Goal: Information Seeking & Learning: Learn about a topic

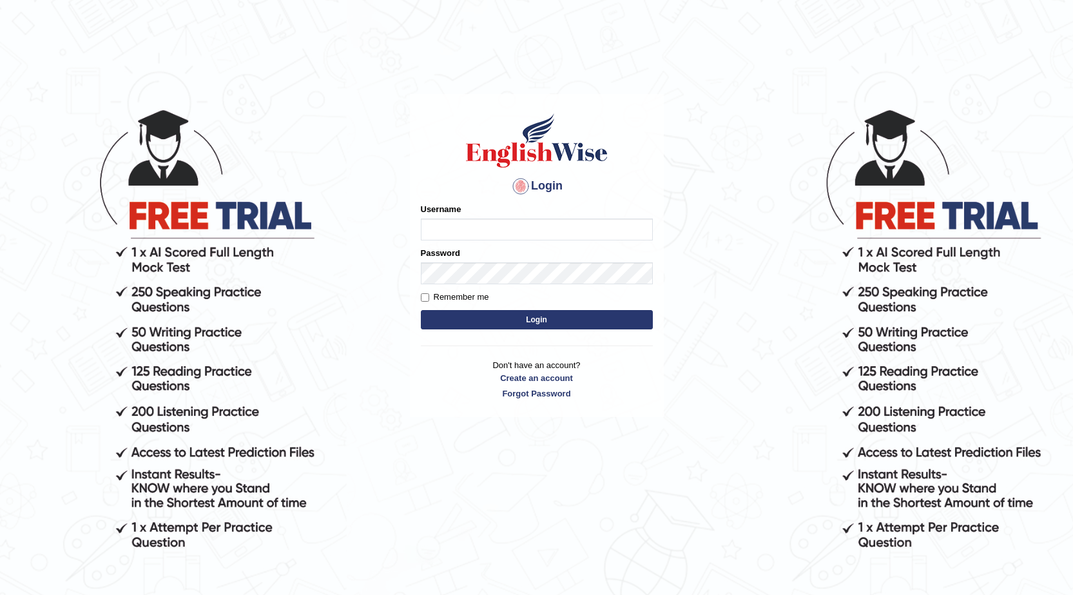
type input "farihaafghan556"
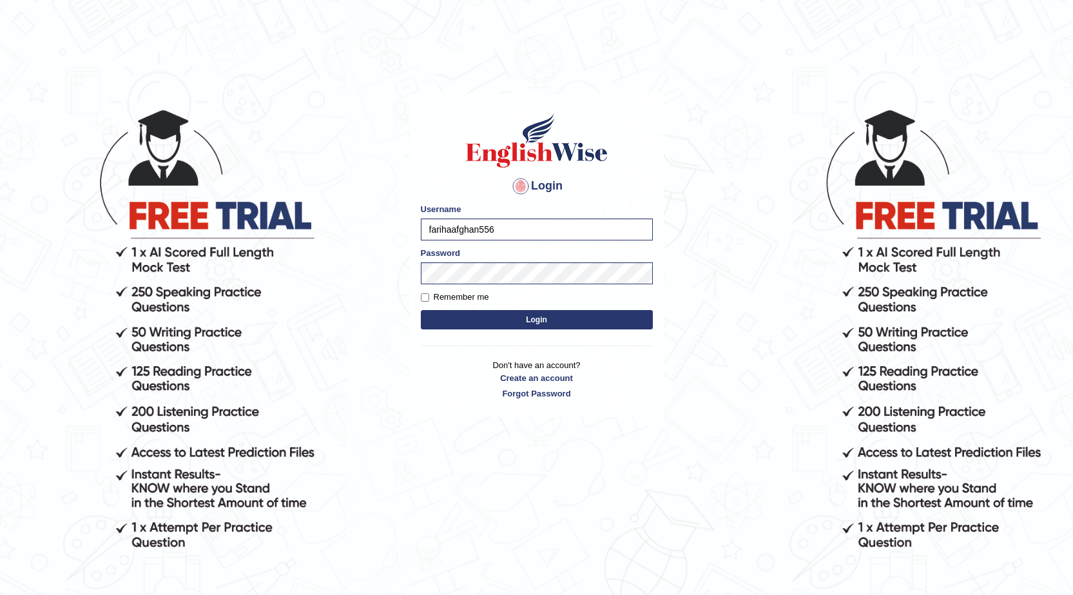
click at [518, 316] on button "Login" at bounding box center [537, 319] width 232 height 19
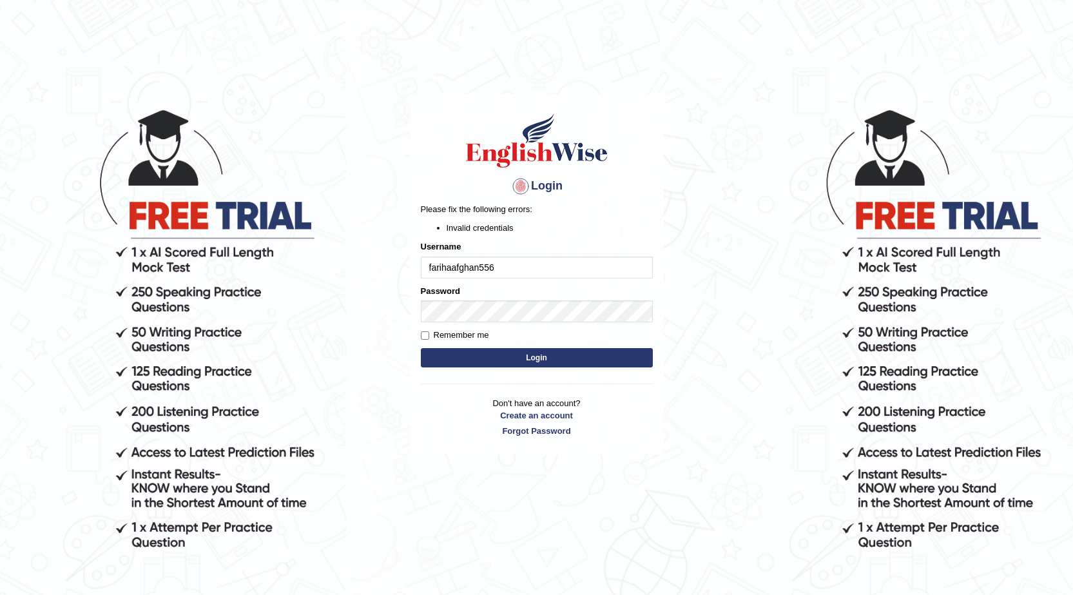
click at [540, 353] on button "Login" at bounding box center [537, 357] width 232 height 19
click at [537, 354] on button "Login" at bounding box center [537, 357] width 232 height 19
click at [497, 358] on button "Login" at bounding box center [537, 357] width 232 height 19
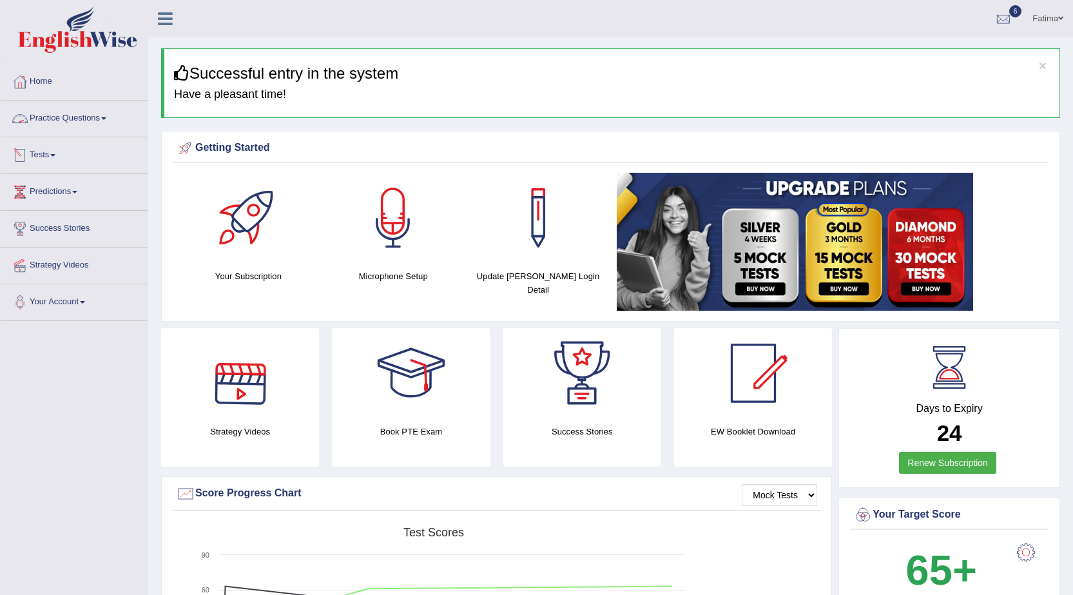
click at [52, 155] on link "Tests" at bounding box center [74, 153] width 147 height 32
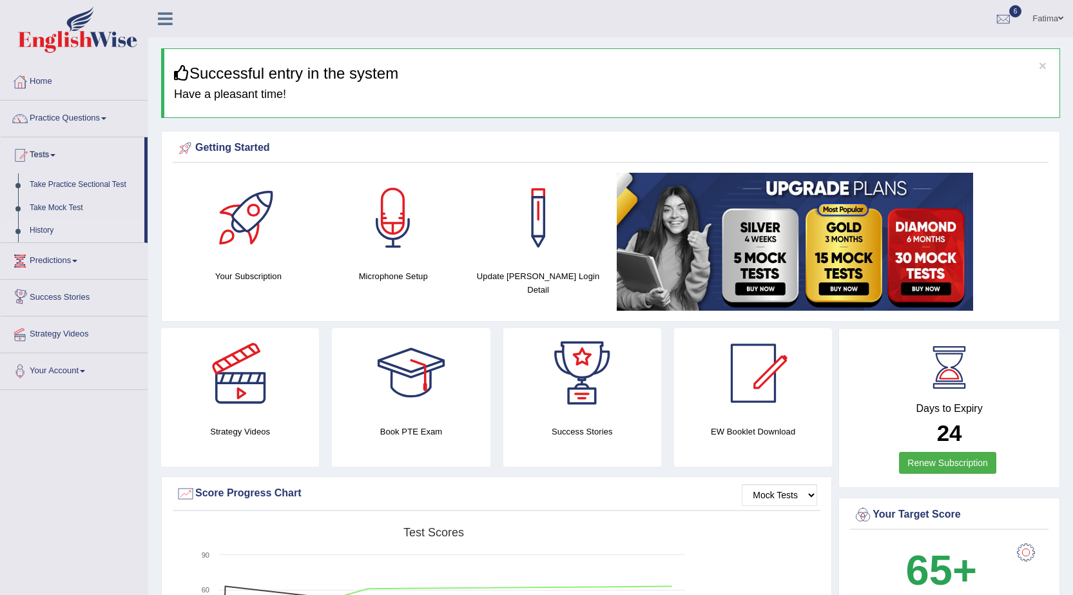
click at [40, 231] on link "History" at bounding box center [84, 230] width 121 height 23
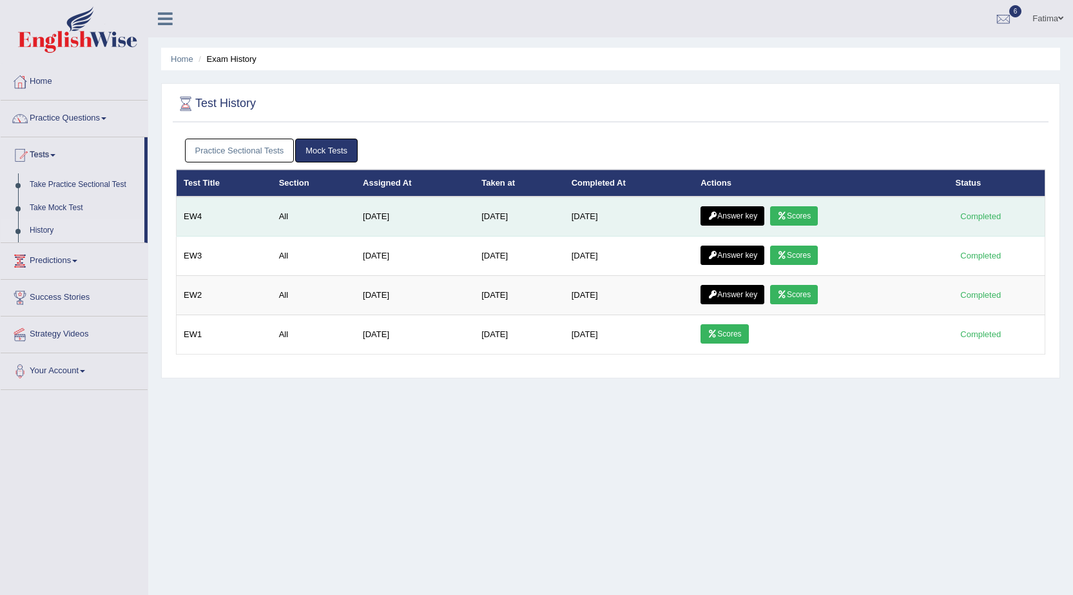
click at [787, 214] on icon at bounding box center [782, 216] width 10 height 8
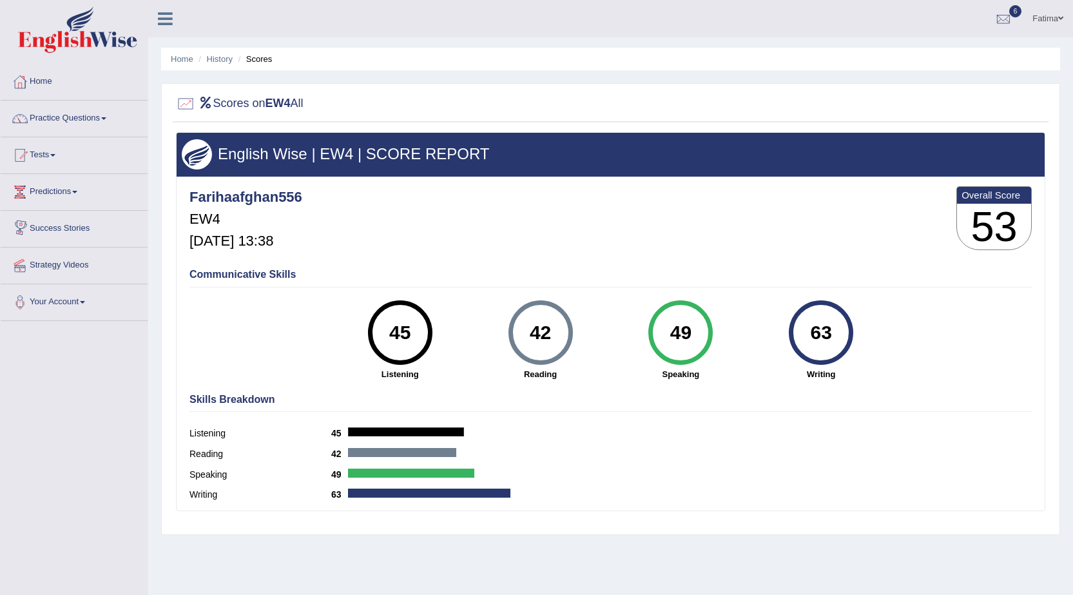
click at [88, 107] on link "Practice Questions" at bounding box center [74, 117] width 147 height 32
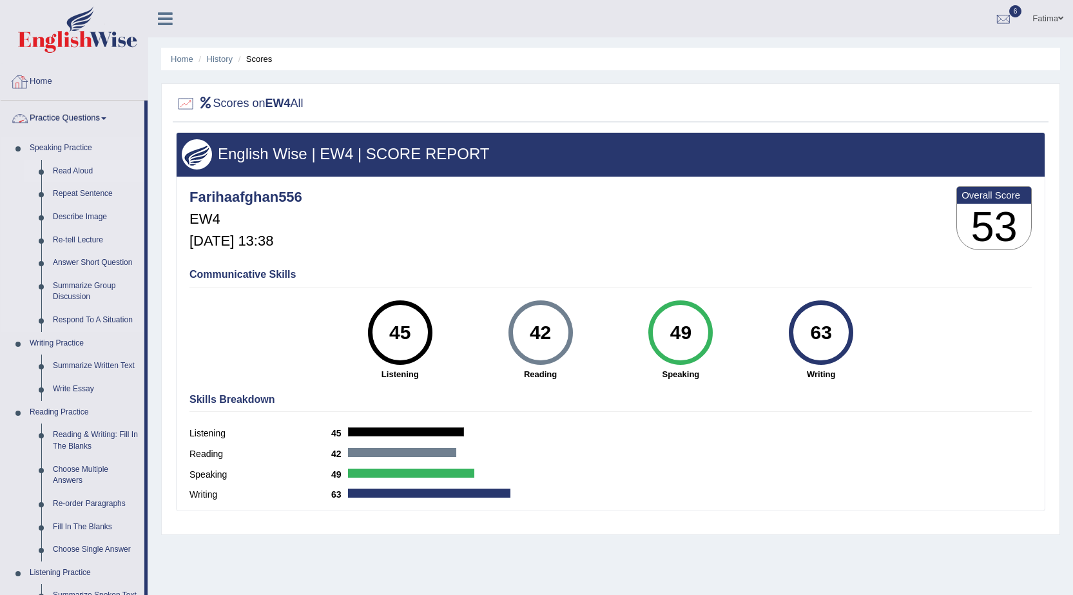
click at [88, 164] on link "Read Aloud" at bounding box center [95, 171] width 97 height 23
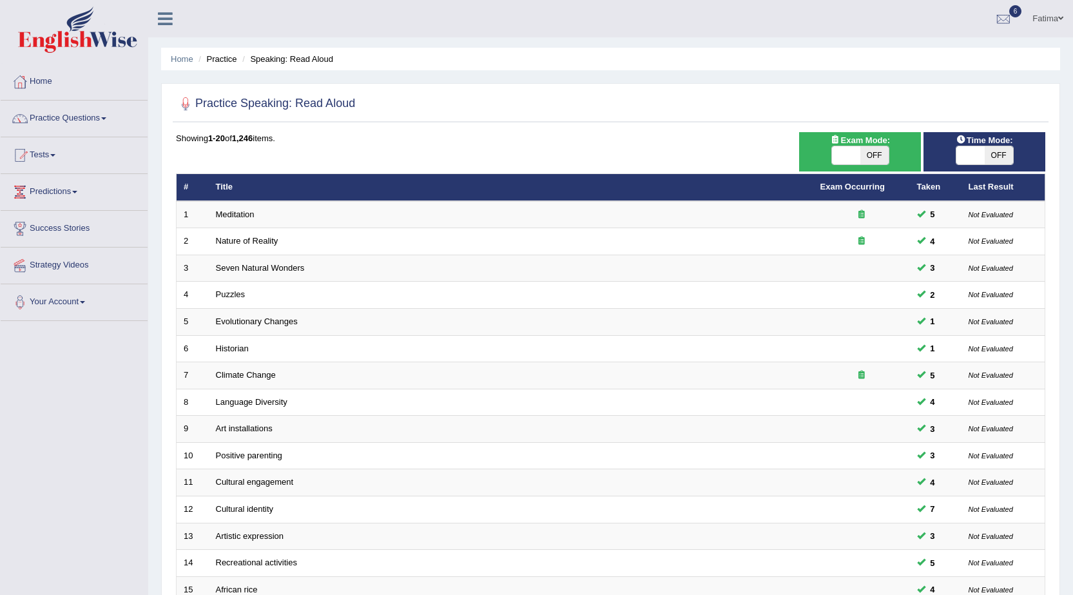
click at [869, 156] on span "OFF" at bounding box center [874, 155] width 28 height 18
checkbox input "true"
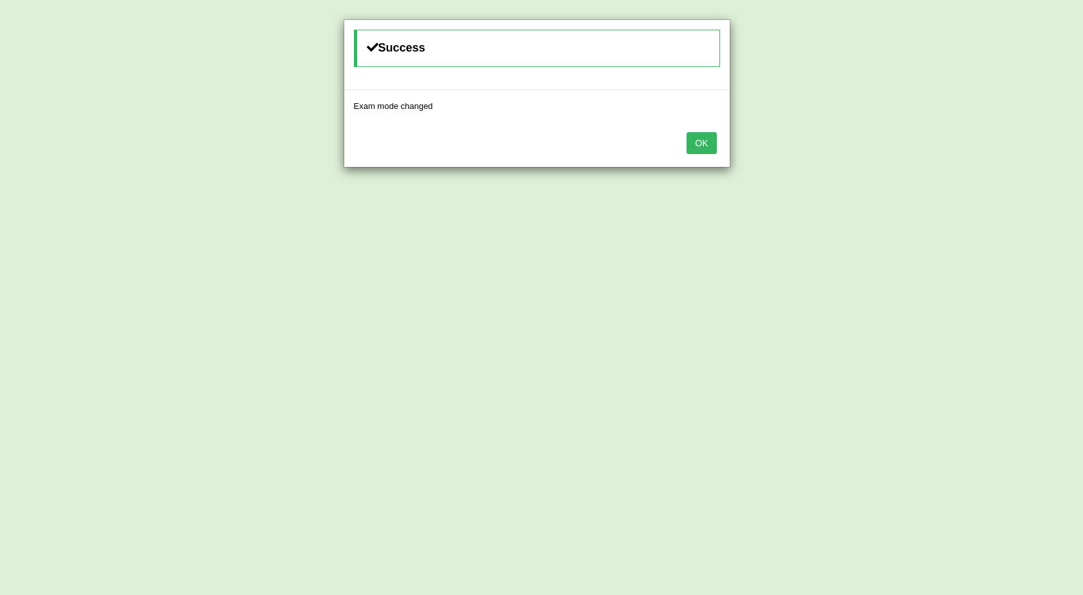
click at [711, 143] on button "OK" at bounding box center [701, 143] width 30 height 22
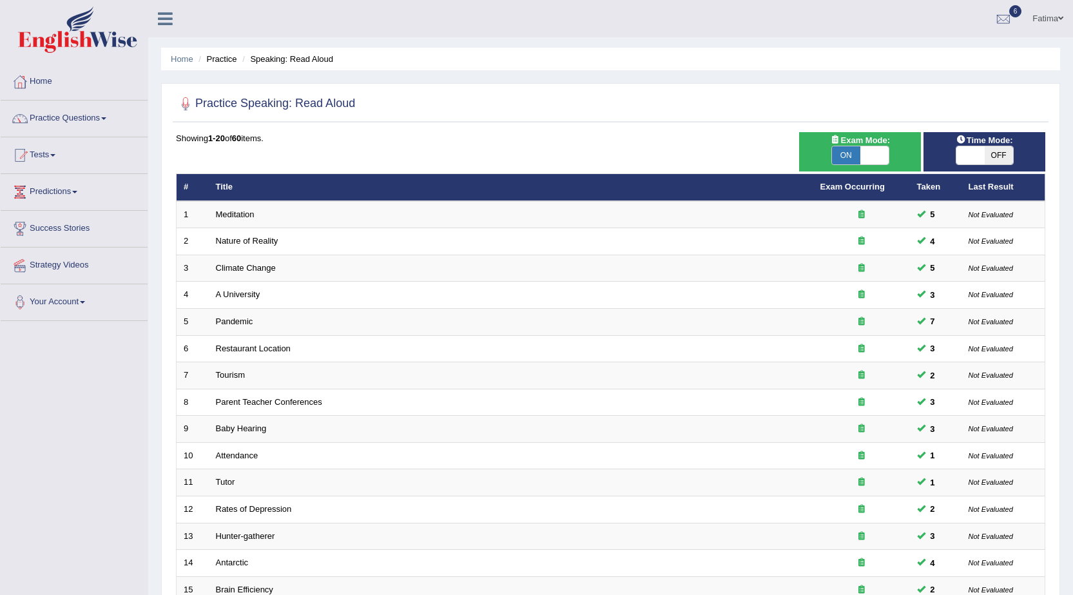
click at [1001, 150] on span "OFF" at bounding box center [999, 155] width 28 height 18
checkbox input "true"
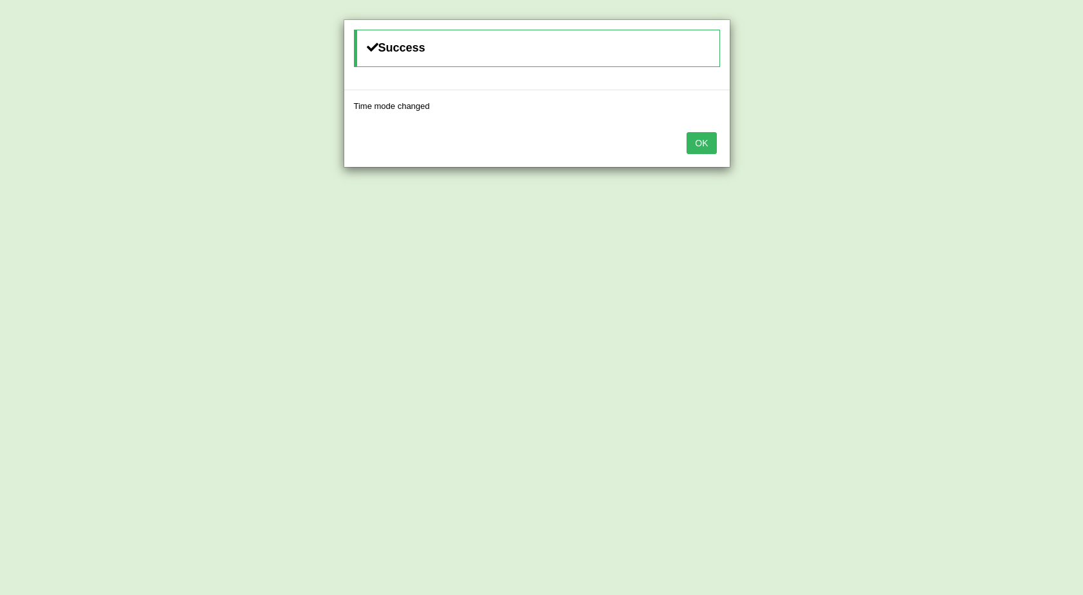
click at [700, 139] on button "OK" at bounding box center [701, 143] width 30 height 22
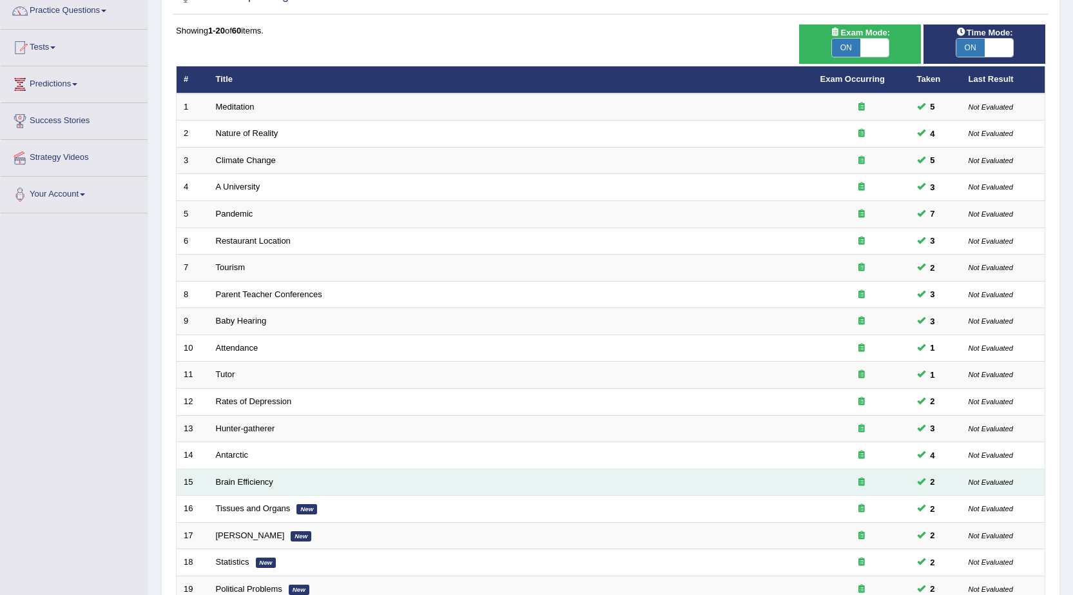
scroll to position [258, 0]
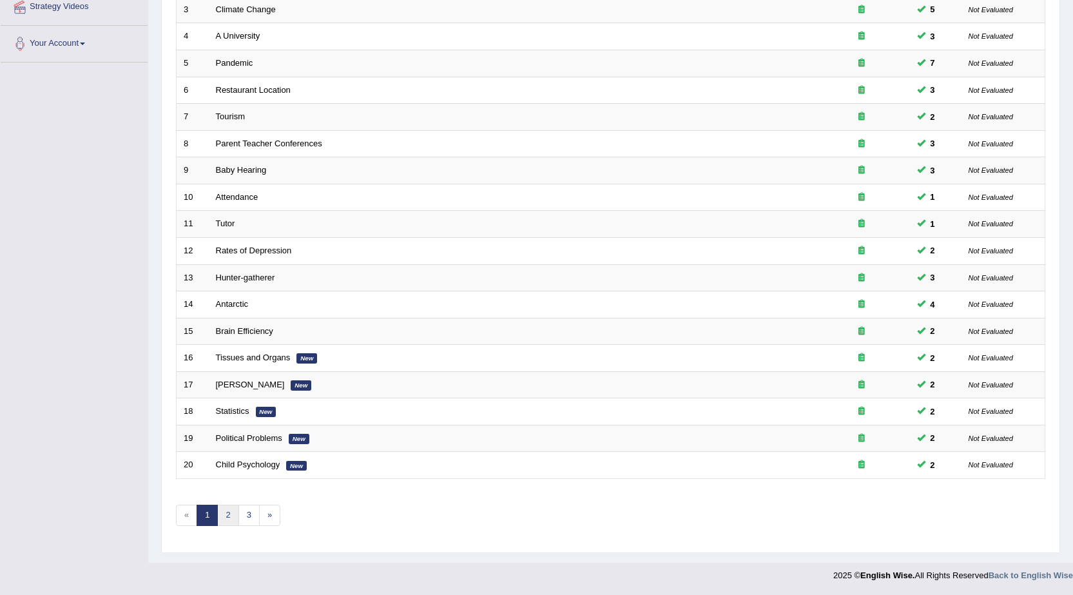
click at [226, 518] on link "2" at bounding box center [227, 515] width 21 height 21
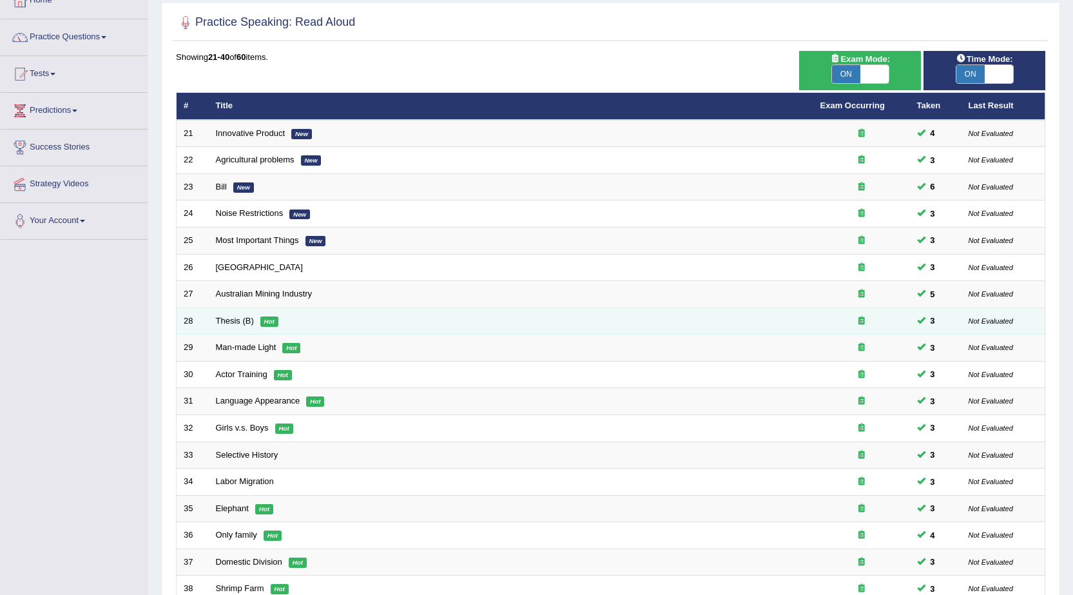
scroll to position [65, 0]
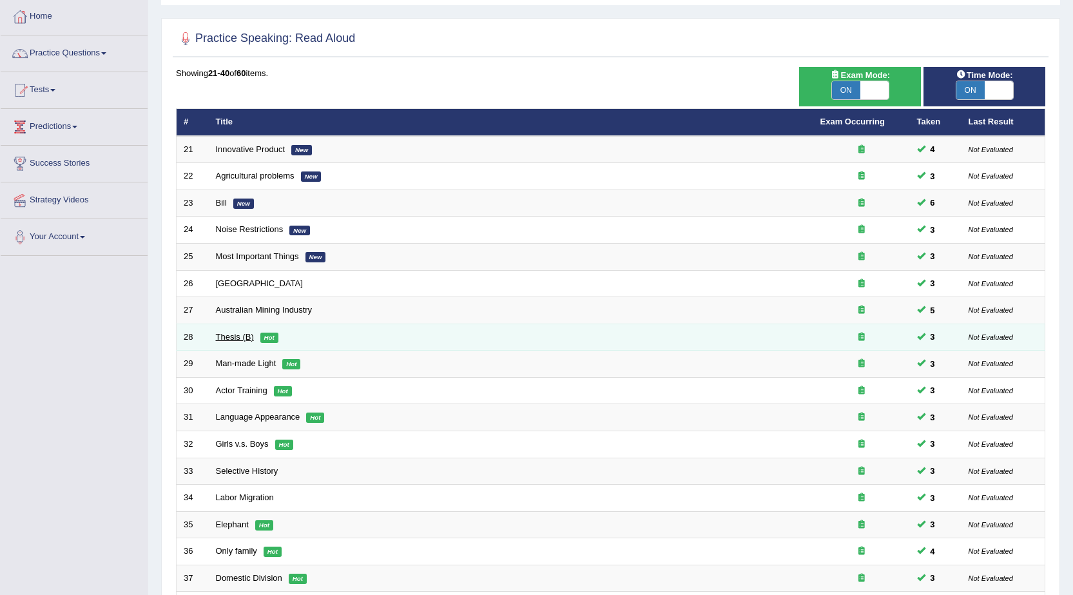
click at [224, 333] on link "Thesis (B)" at bounding box center [235, 337] width 38 height 10
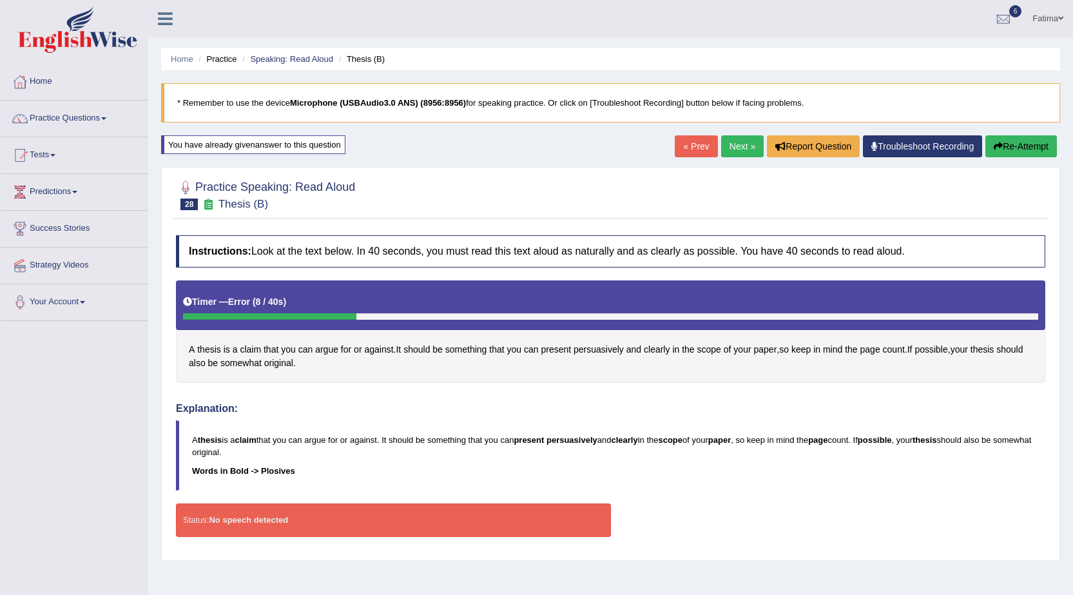
click at [1031, 146] on button "Re-Attempt" at bounding box center [1021, 146] width 72 height 22
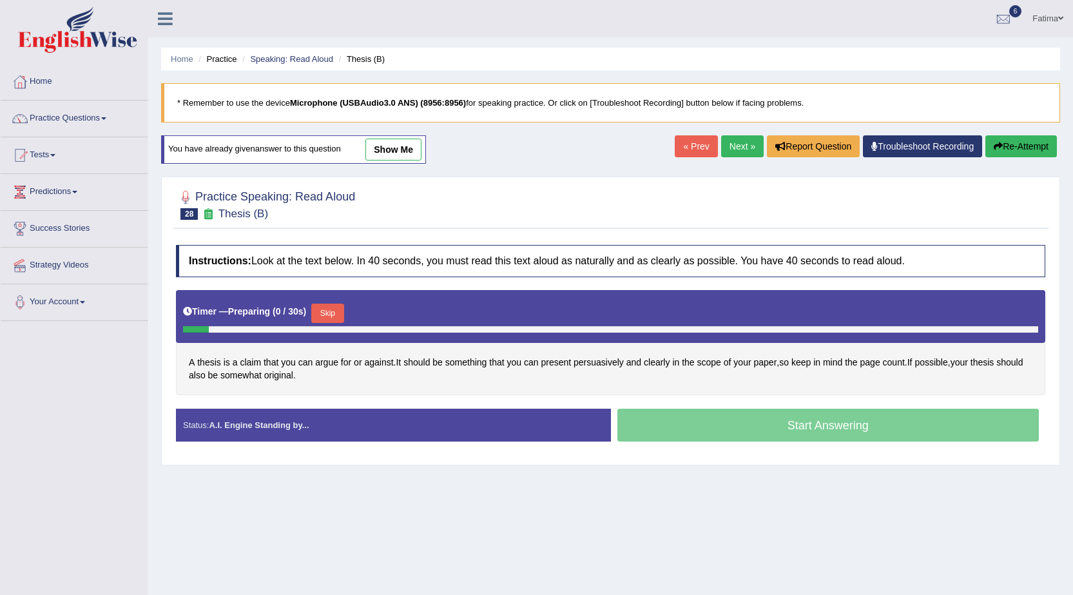
click at [344, 308] on button "Skip" at bounding box center [327, 313] width 32 height 19
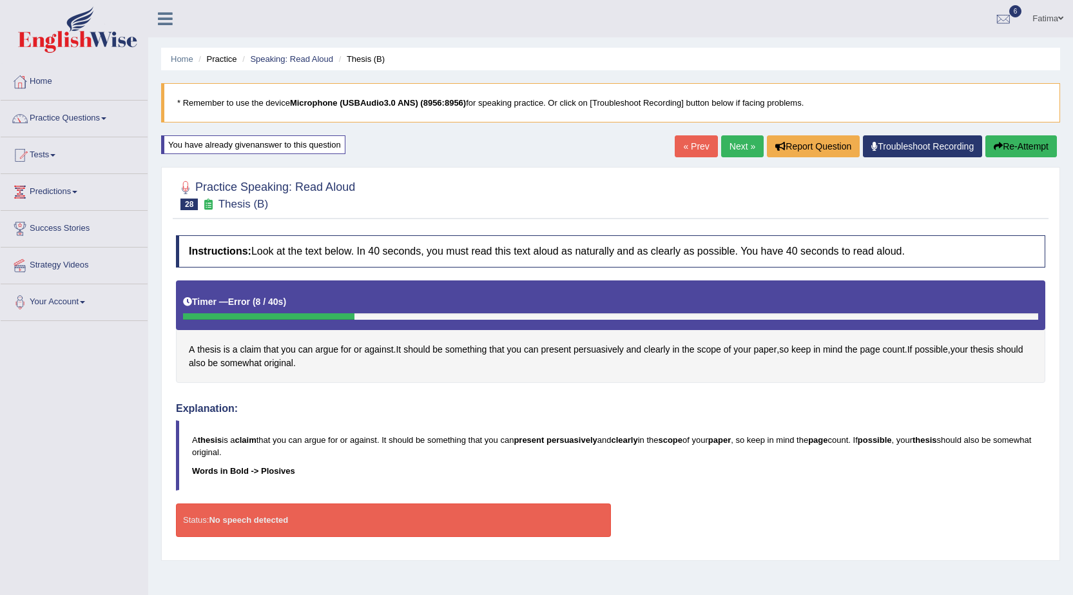
click at [929, 151] on link "Troubleshoot Recording" at bounding box center [922, 146] width 119 height 22
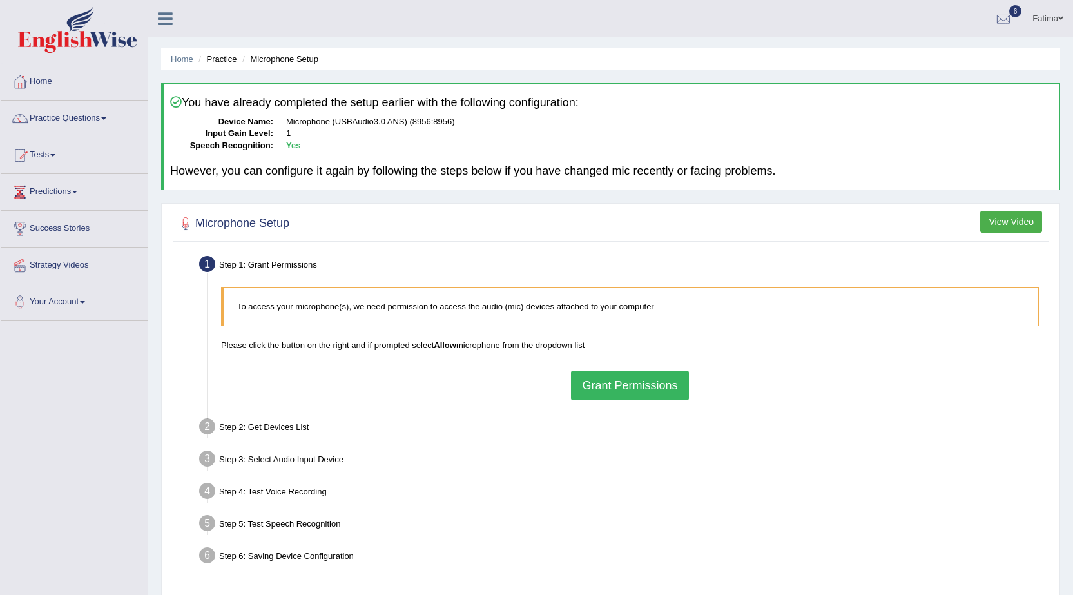
click at [639, 388] on button "Grant Permissions" at bounding box center [629, 386] width 117 height 30
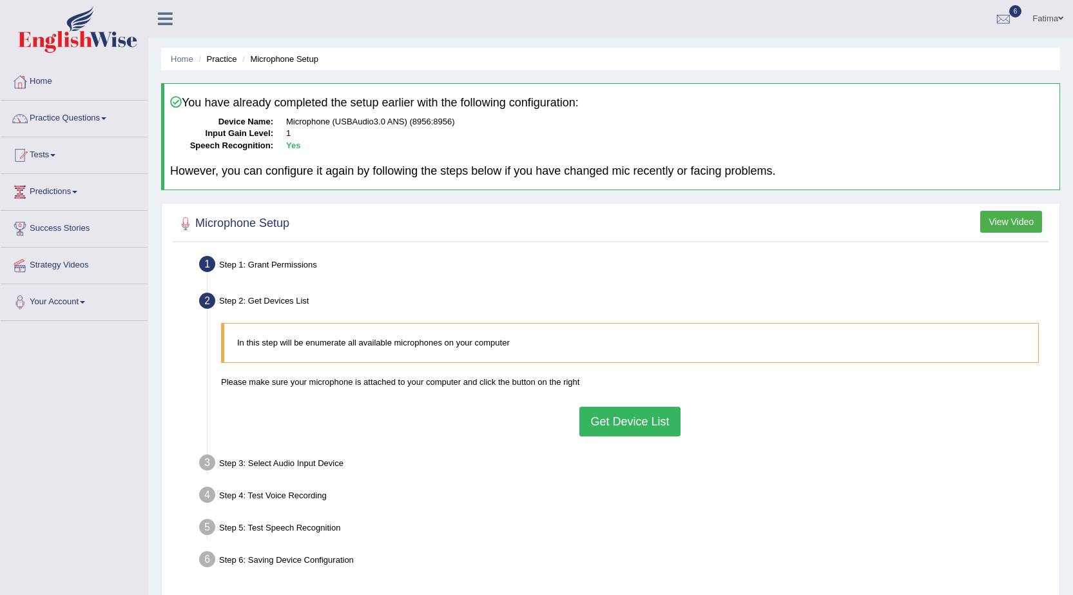
click at [647, 426] on button "Get Device List" at bounding box center [629, 422] width 101 height 30
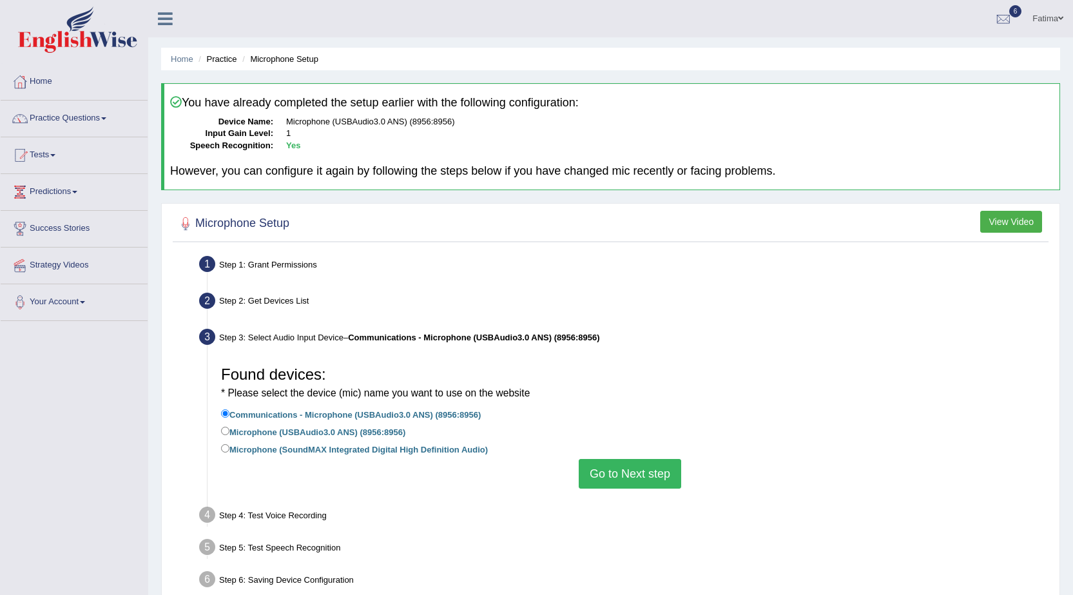
click at [220, 427] on div "Found devices: * Please select the device (mic) name you want to use on the web…" at bounding box center [630, 424] width 831 height 142
click at [228, 432] on input "Microphone (USBAudio3.0 ANS) (8956:8956)" at bounding box center [225, 431] width 8 height 8
radio input "true"
click at [648, 481] on button "Go to Next step" at bounding box center [630, 474] width 102 height 30
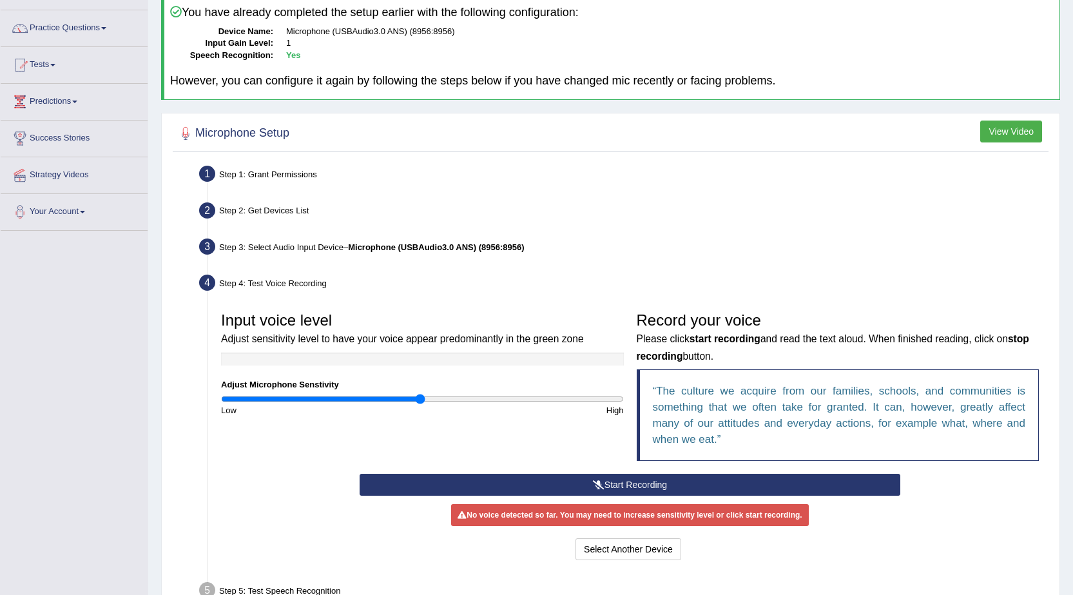
scroll to position [200, 0]
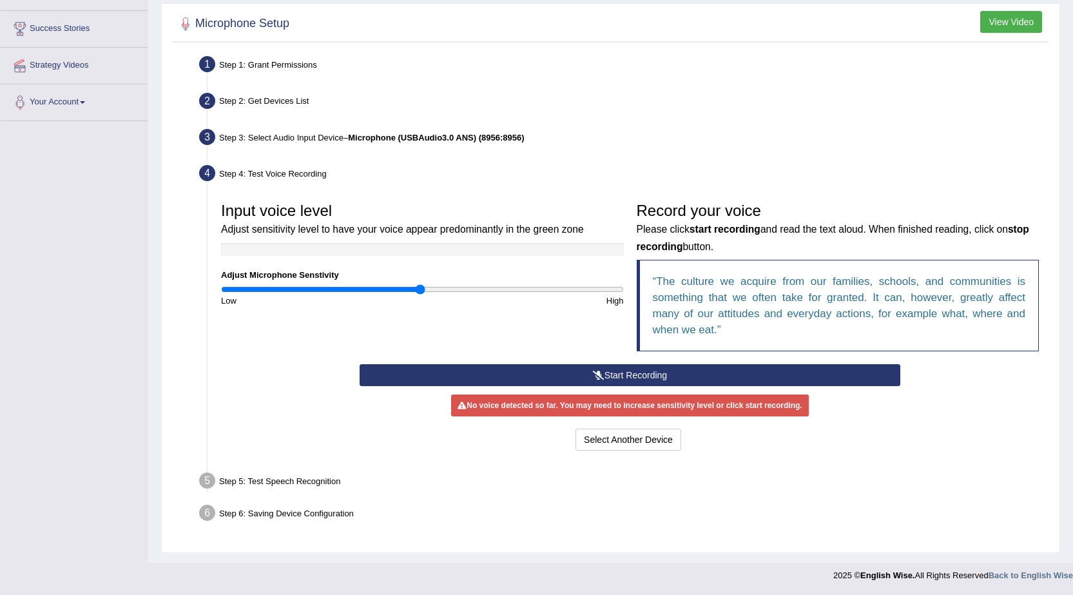
click at [663, 376] on button "Start Recording" at bounding box center [630, 375] width 541 height 22
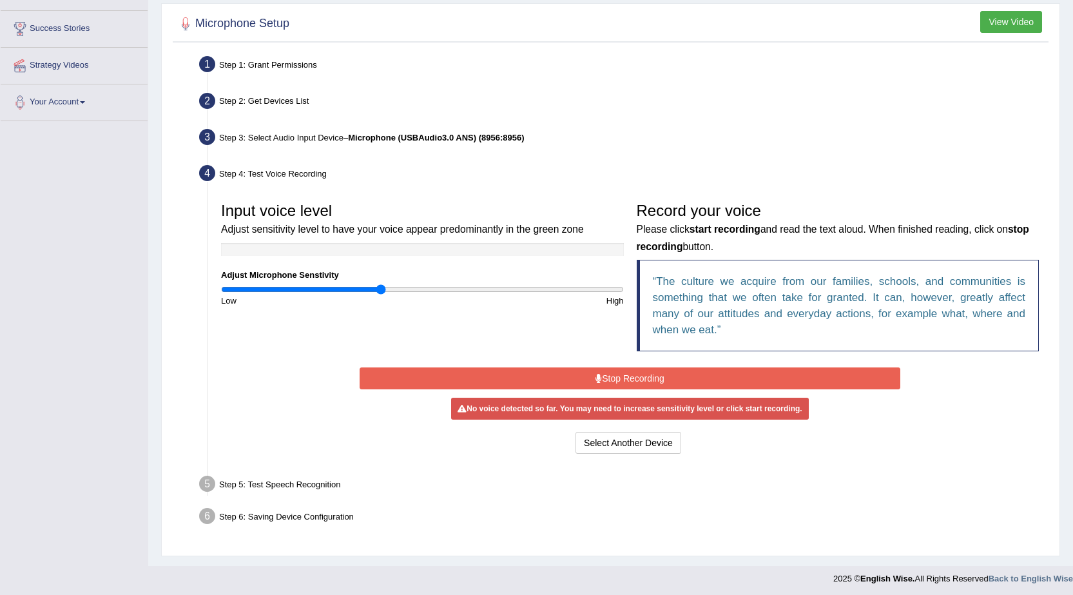
drag, startPoint x: 420, startPoint y: 287, endPoint x: 396, endPoint y: 286, distance: 23.2
click at [381, 284] on input "range" at bounding box center [422, 289] width 403 height 10
click at [530, 380] on button "Stop Recording" at bounding box center [630, 378] width 541 height 22
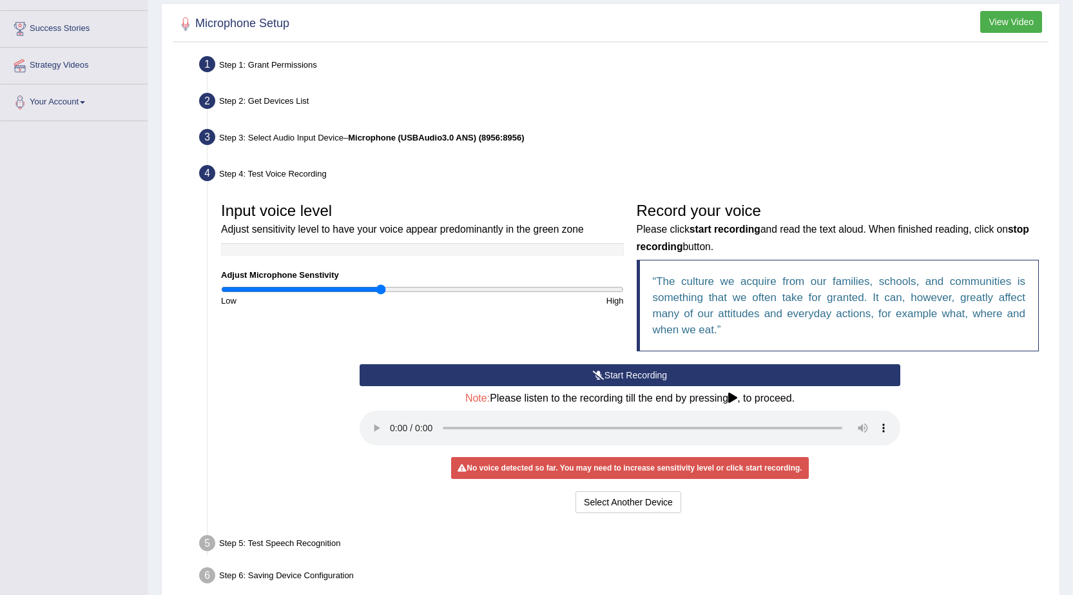
click at [585, 375] on button "Start Recording" at bounding box center [630, 375] width 541 height 22
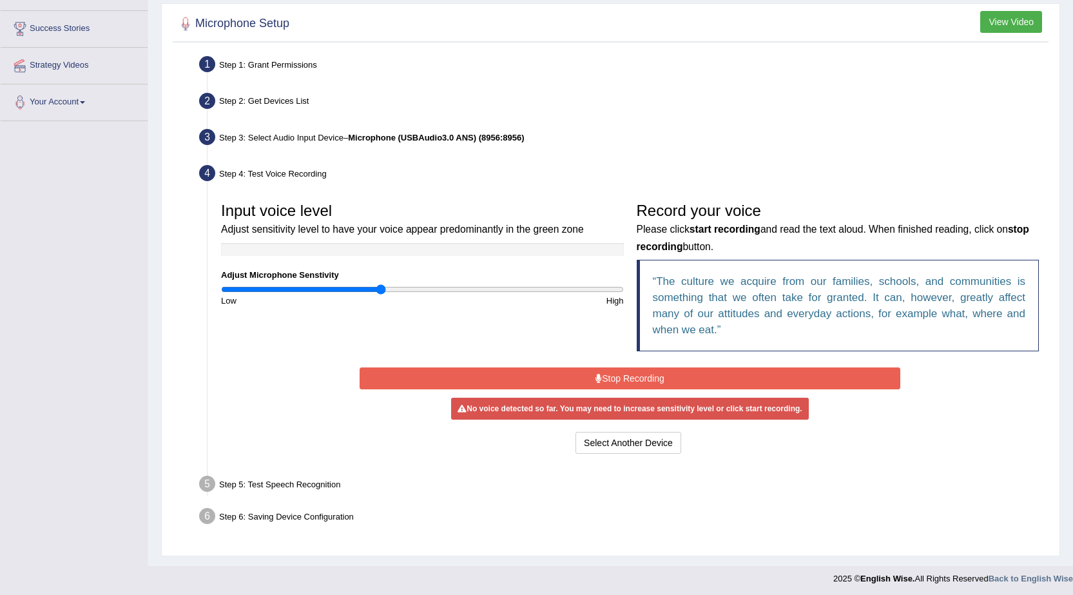
click at [585, 375] on button "Stop Recording" at bounding box center [630, 378] width 541 height 22
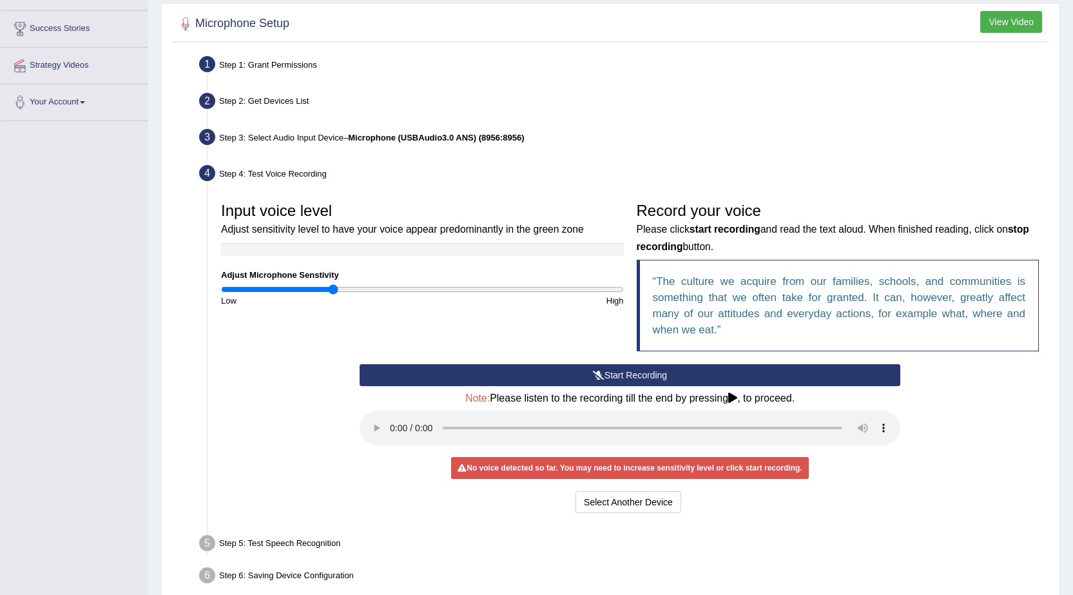
drag, startPoint x: 378, startPoint y: 289, endPoint x: 335, endPoint y: 291, distance: 43.2
click at [335, 291] on input "range" at bounding box center [422, 289] width 403 height 10
click at [516, 370] on button "Start Recording" at bounding box center [630, 375] width 541 height 22
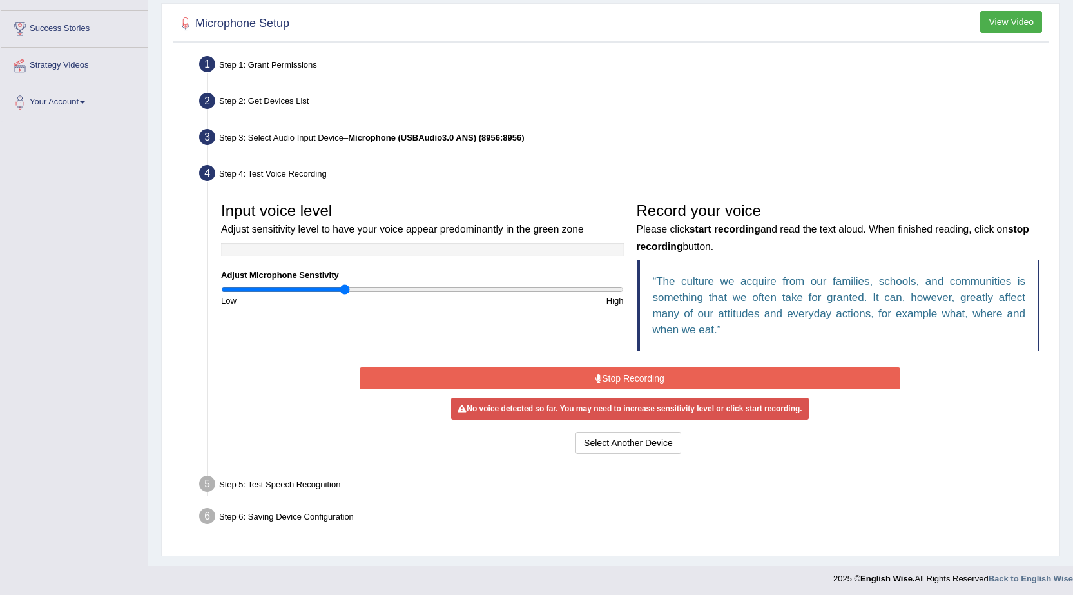
drag, startPoint x: 328, startPoint y: 289, endPoint x: 345, endPoint y: 286, distance: 17.6
click at [345, 286] on input "range" at bounding box center [422, 289] width 403 height 10
drag, startPoint x: 344, startPoint y: 277, endPoint x: 324, endPoint y: 284, distance: 21.0
click at [322, 283] on div "Input voice level Adjust sensitivity level to have your voice appear predominan…" at bounding box center [423, 251] width 416 height 111
drag, startPoint x: 344, startPoint y: 287, endPoint x: 327, endPoint y: 289, distance: 16.8
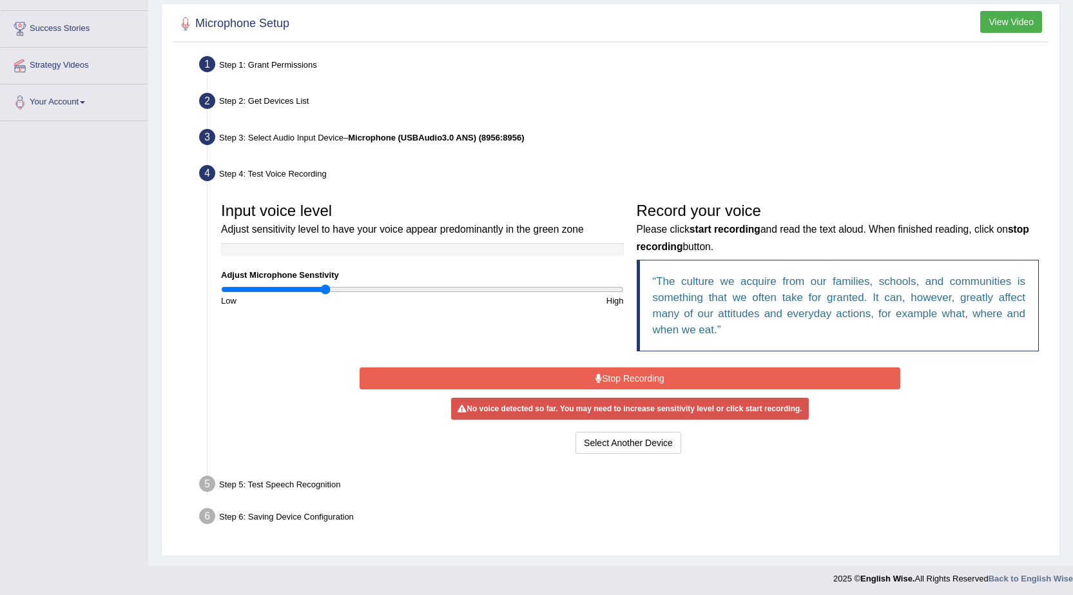
click at [327, 289] on input "range" at bounding box center [422, 289] width 403 height 10
click at [454, 387] on button "Stop Recording" at bounding box center [630, 378] width 541 height 22
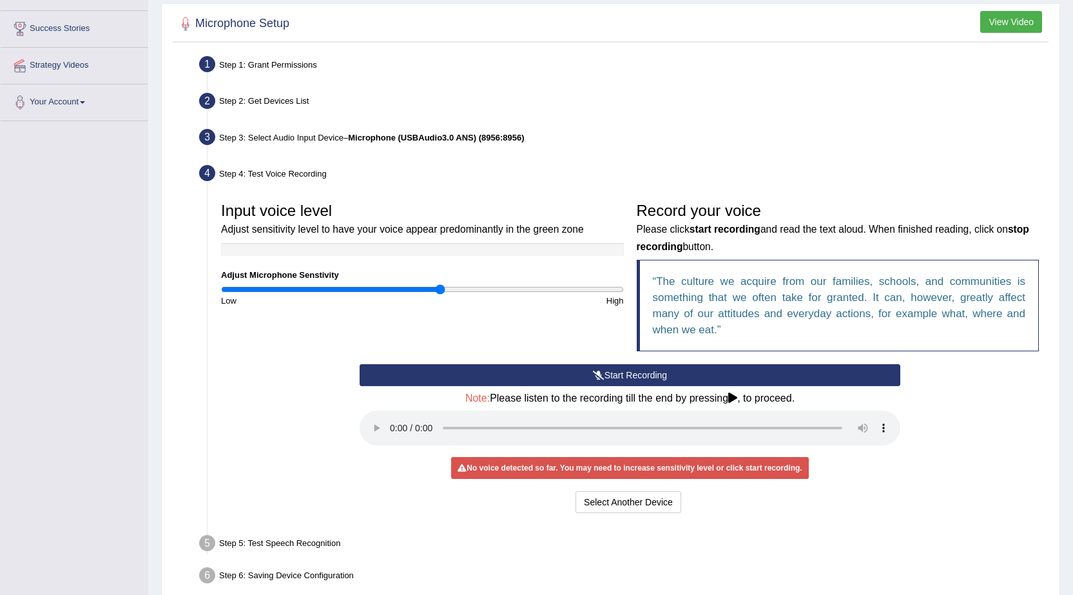
drag, startPoint x: 324, startPoint y: 288, endPoint x: 439, endPoint y: 300, distance: 115.3
click at [439, 295] on input "range" at bounding box center [422, 289] width 403 height 10
click at [599, 381] on button "Start Recording" at bounding box center [630, 375] width 541 height 22
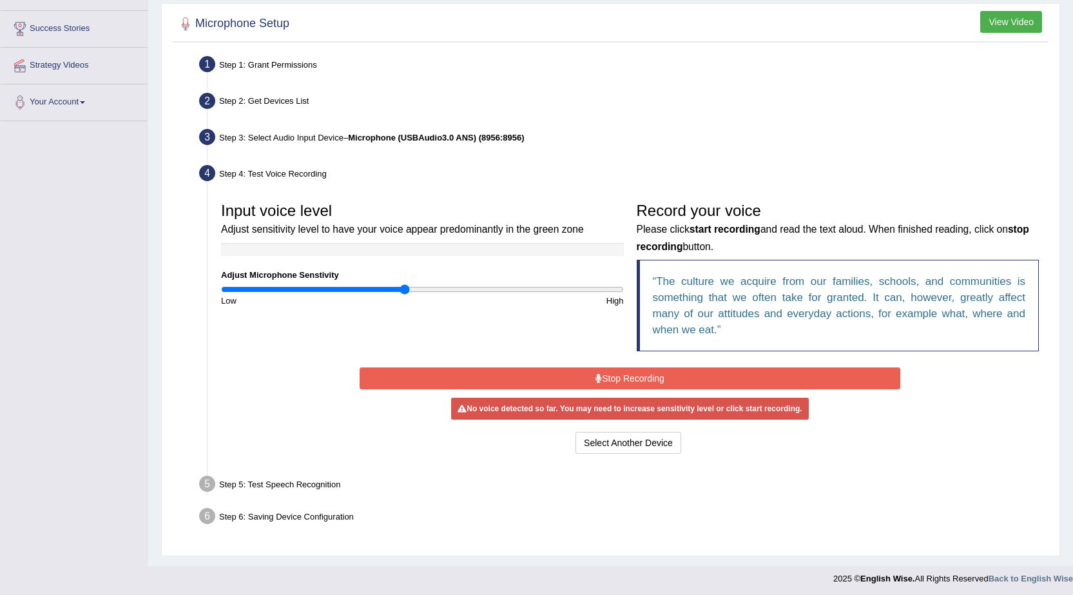
drag, startPoint x: 441, startPoint y: 287, endPoint x: 405, endPoint y: 289, distance: 36.1
type input "0.92"
click at [405, 289] on input "range" at bounding box center [422, 289] width 403 height 10
click at [498, 377] on button "Stop Recording" at bounding box center [630, 378] width 541 height 22
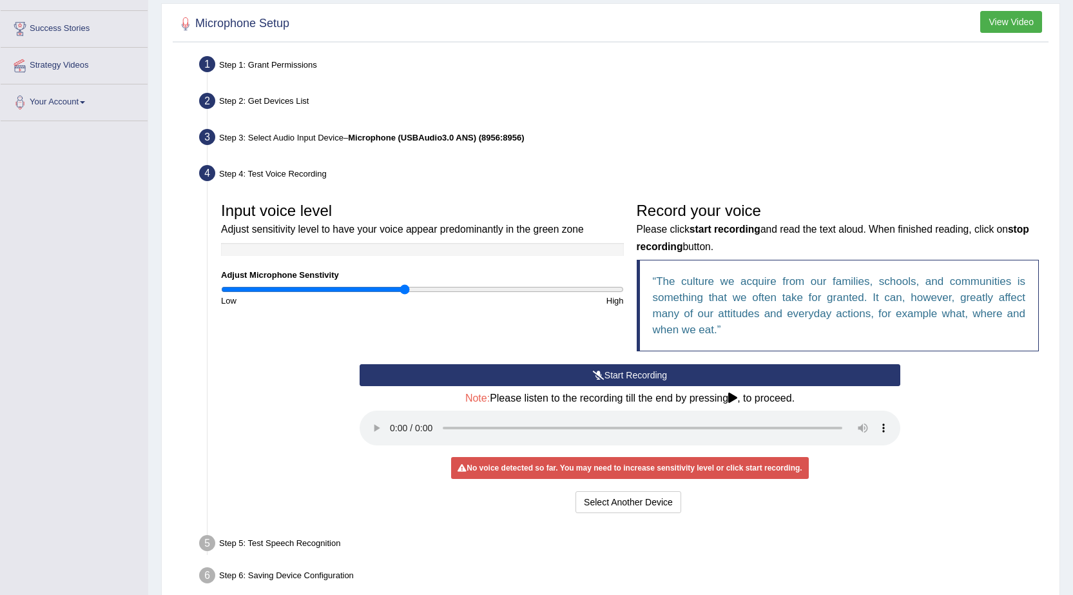
click at [558, 377] on button "Start Recording" at bounding box center [630, 375] width 541 height 22
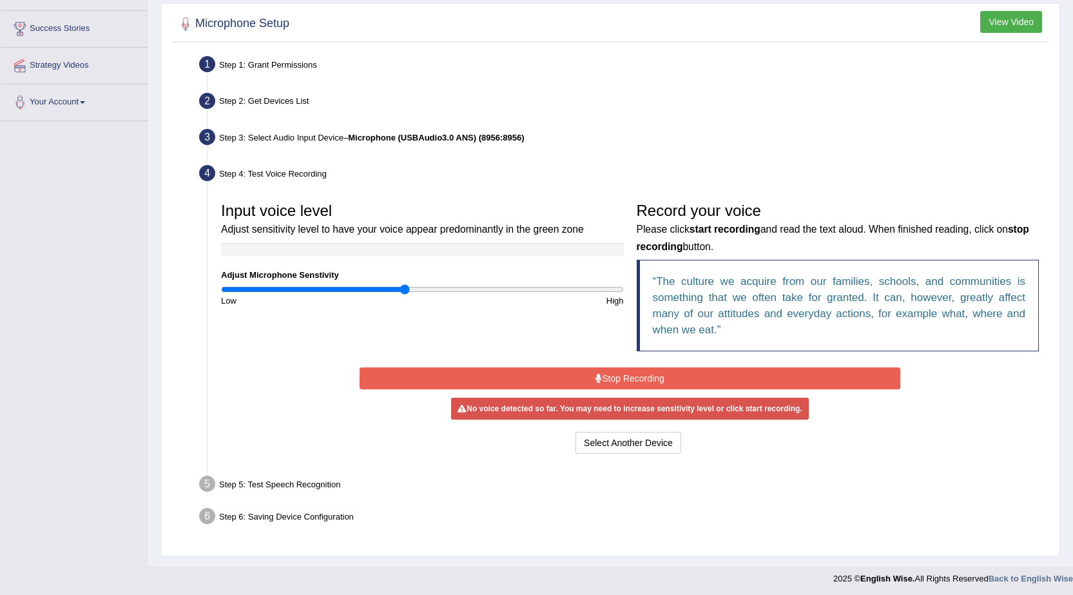
click at [558, 377] on button "Stop Recording" at bounding box center [630, 378] width 541 height 22
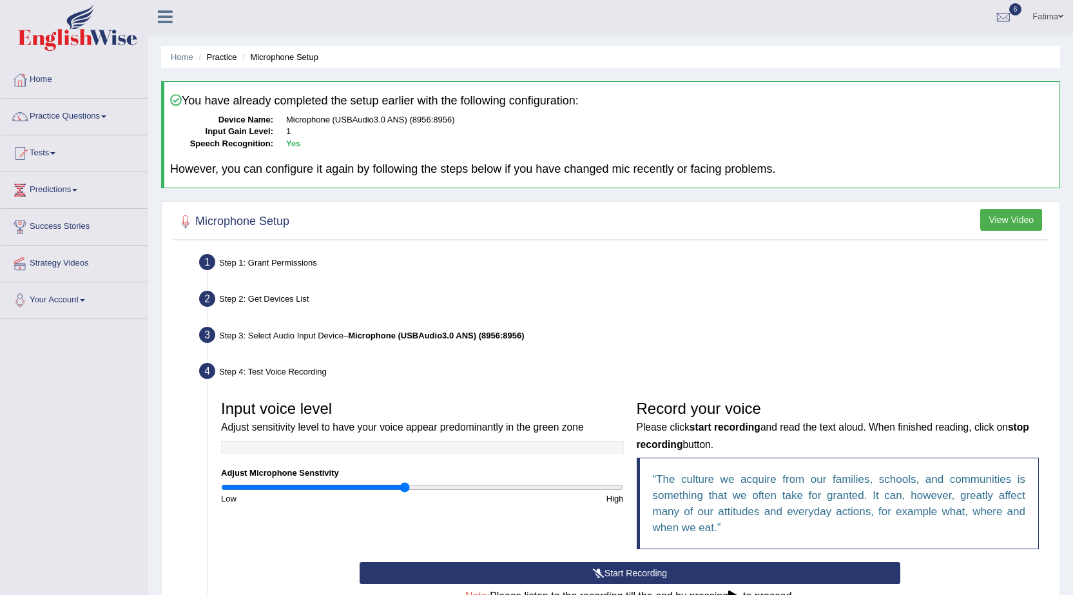
scroll to position [0, 0]
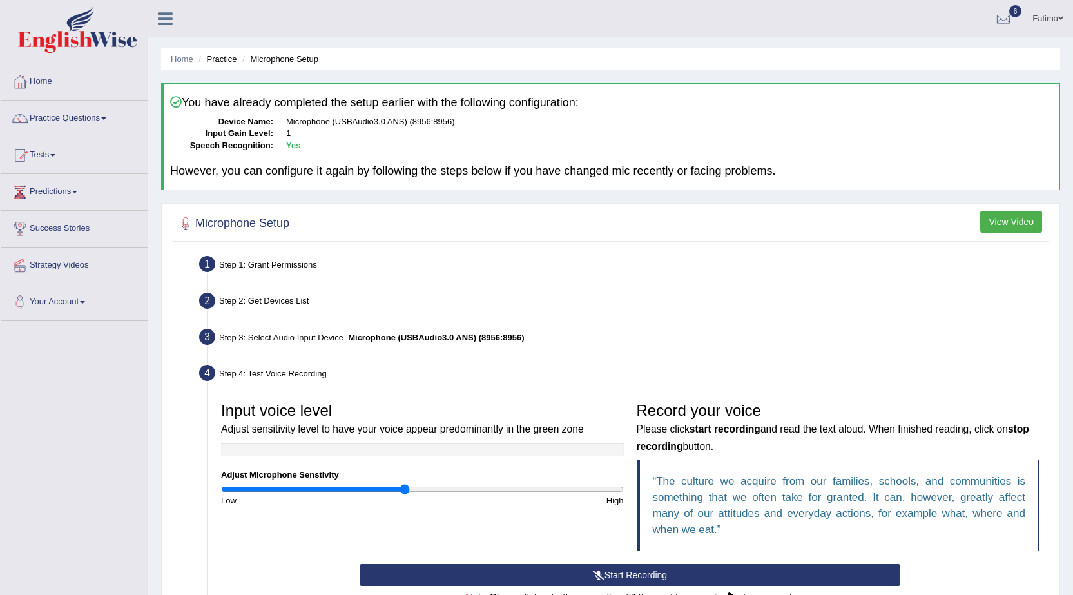
click at [1046, 18] on link "Fatima" at bounding box center [1048, 17] width 50 height 34
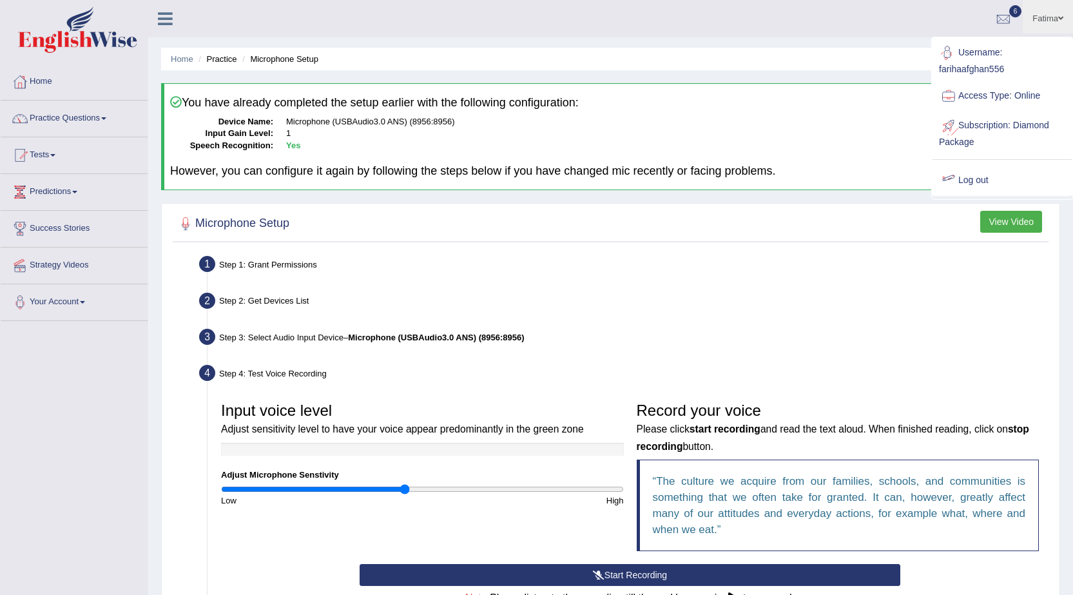
click at [975, 185] on link "Log out" at bounding box center [1002, 181] width 139 height 30
